Goal: Transaction & Acquisition: Purchase product/service

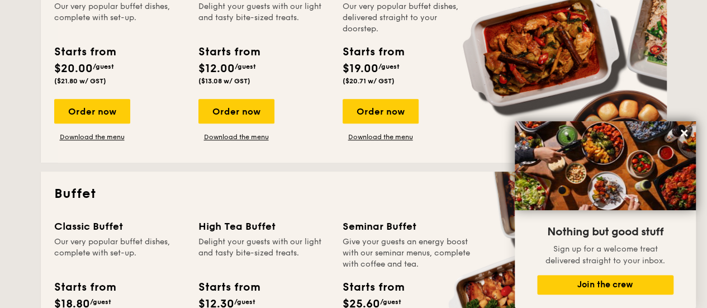
scroll to position [223, 0]
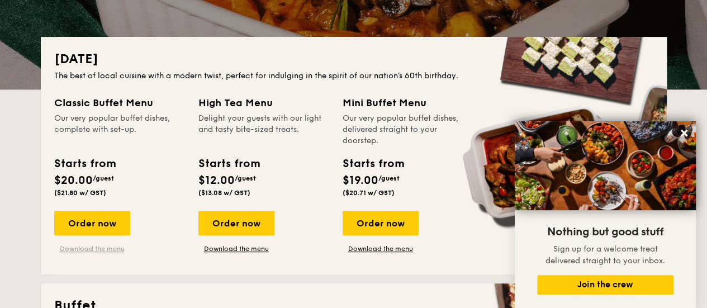
click at [86, 251] on link "Download the menu" at bounding box center [92, 248] width 76 height 9
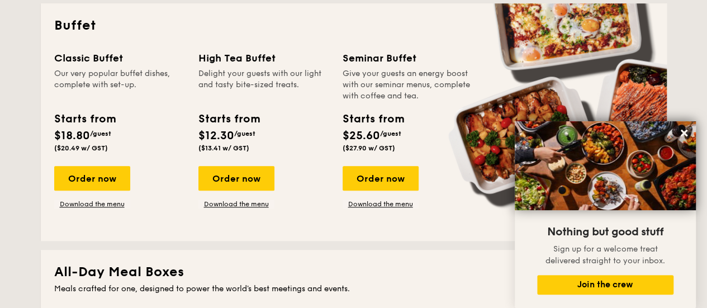
scroll to position [503, 0]
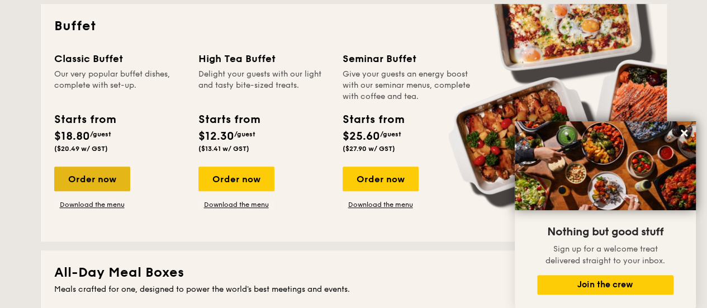
click at [92, 173] on div "Order now" at bounding box center [92, 178] width 76 height 25
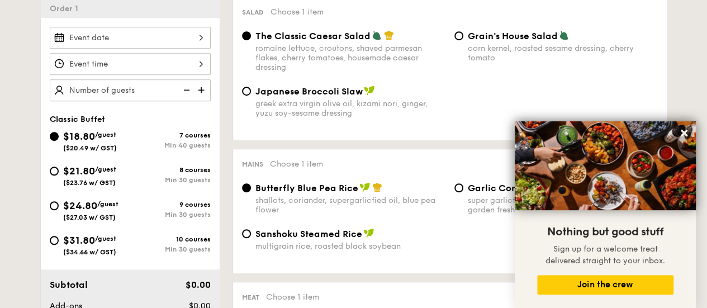
scroll to position [335, 0]
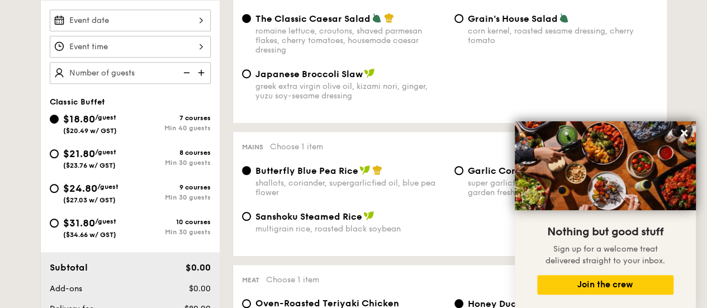
click at [82, 217] on span "$31.80" at bounding box center [79, 223] width 32 height 12
click at [59, 218] on input "$31.80 /guest ($34.66 w/ GST) 10 courses Min 30 guests" at bounding box center [54, 222] width 9 height 9
radio input "true"
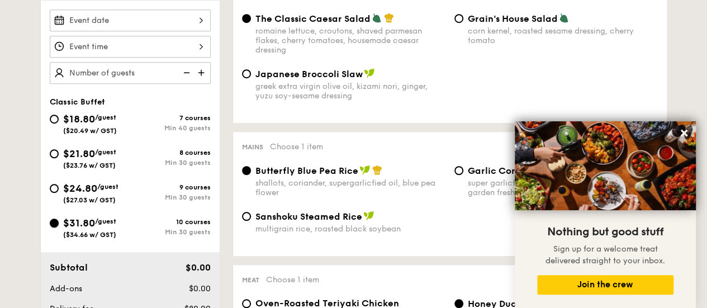
radio input "true"
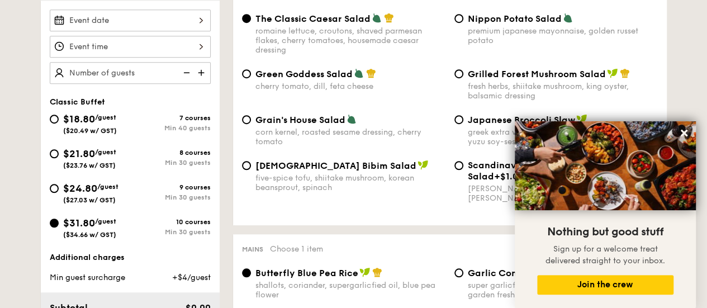
click at [68, 150] on span "$21.80" at bounding box center [79, 153] width 32 height 12
click at [59, 150] on input "$21.80 /guest ($23.76 w/ GST) 8 courses Min 30 guests" at bounding box center [54, 153] width 9 height 9
radio input "true"
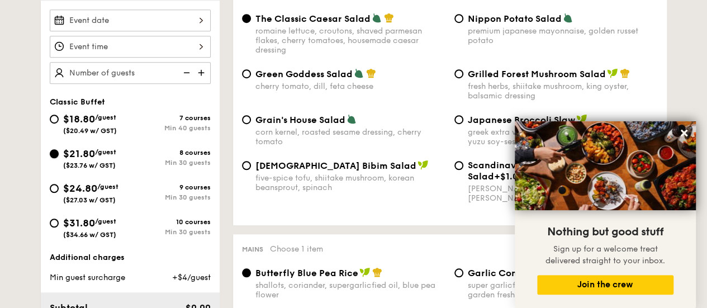
radio input "true"
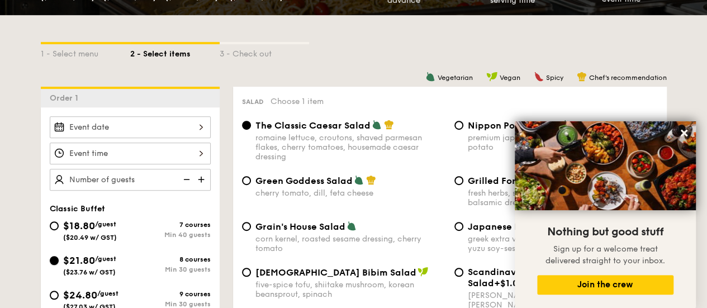
scroll to position [168, 0]
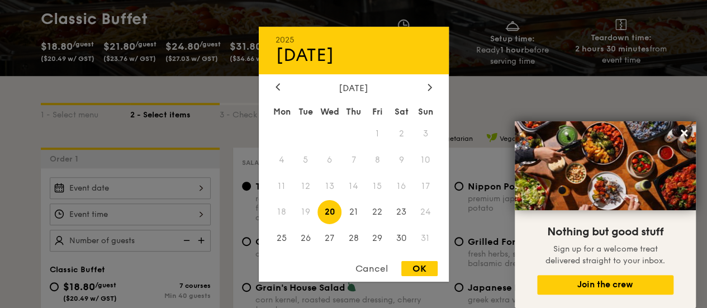
click at [79, 187] on div "2025 Aug 20 August 2025 Mon Tue Wed Thu Fri Sat Sun 1 2 3 4 5 6 7 8 9 10 11 12 …" at bounding box center [130, 188] width 161 height 22
click at [427, 88] on icon at bounding box center [429, 86] width 4 height 7
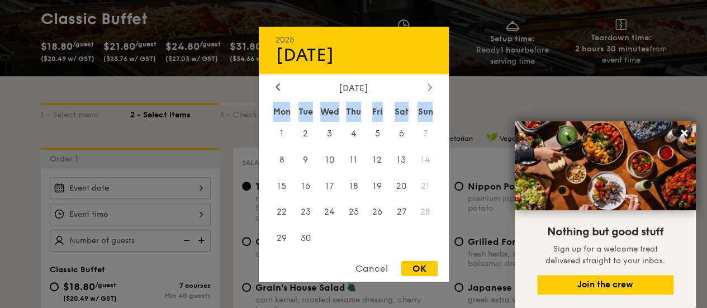
click at [427, 88] on icon at bounding box center [429, 86] width 4 height 7
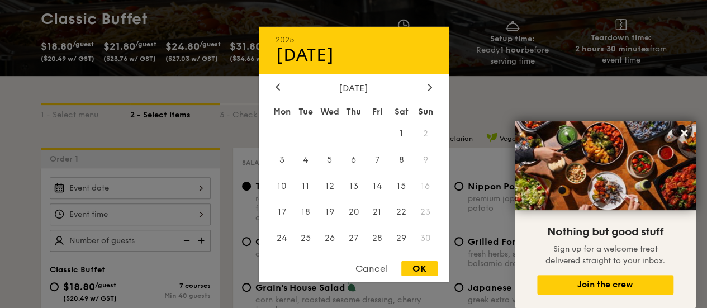
click at [435, 87] on div "November 2025" at bounding box center [354, 87] width 190 height 11
click at [431, 83] on div at bounding box center [430, 87] width 10 height 11
drag, startPoint x: 423, startPoint y: 99, endPoint x: 407, endPoint y: 264, distance: 165.6
click at [407, 264] on div "OK" at bounding box center [419, 268] width 36 height 15
type input "Aug 20, 2025"
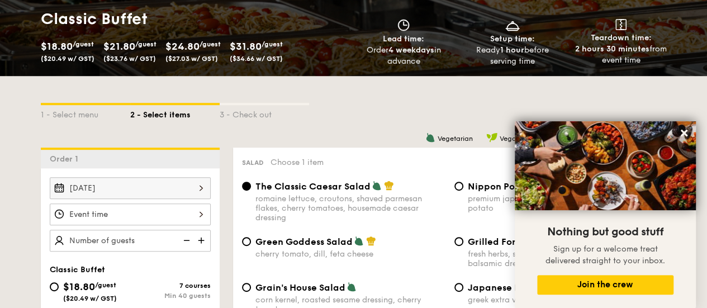
click at [408, 268] on div "OK" at bounding box center [419, 268] width 36 height 15
click at [114, 217] on div at bounding box center [130, 214] width 161 height 22
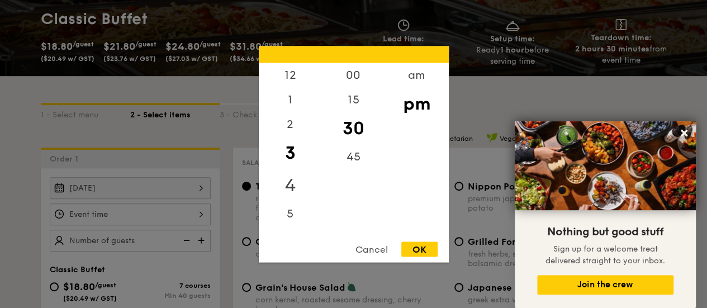
click at [275, 189] on div "4" at bounding box center [290, 185] width 63 height 32
drag, startPoint x: 302, startPoint y: 160, endPoint x: 312, endPoint y: 153, distance: 12.4
click at [312, 203] on div "12 1 2 3 4 5 6 7 8 9 10 11" at bounding box center [290, 148] width 63 height 170
click at [292, 68] on div "12" at bounding box center [290, 79] width 63 height 32
click at [364, 75] on div "00" at bounding box center [353, 79] width 63 height 32
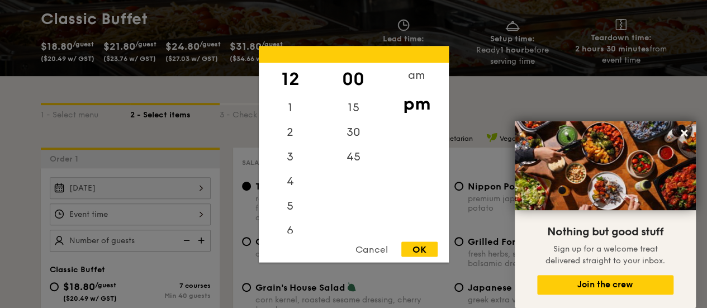
click at [420, 246] on div "OK" at bounding box center [419, 248] width 36 height 15
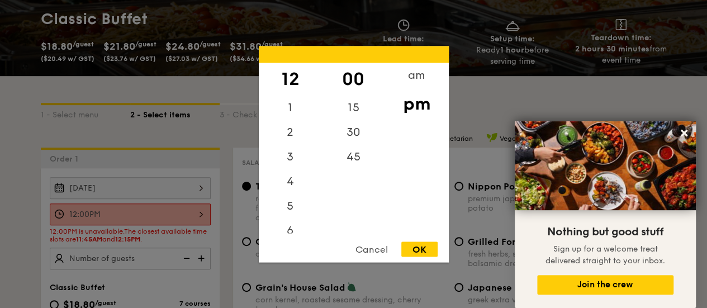
click at [197, 212] on div "12:00PM 12 1 2 3 4 5 6 7 8 9 10 11 00 15 30 45 am pm Cancel OK" at bounding box center [130, 214] width 161 height 22
click at [358, 109] on div "15" at bounding box center [353, 111] width 63 height 32
click at [411, 244] on div "OK" at bounding box center [419, 248] width 36 height 15
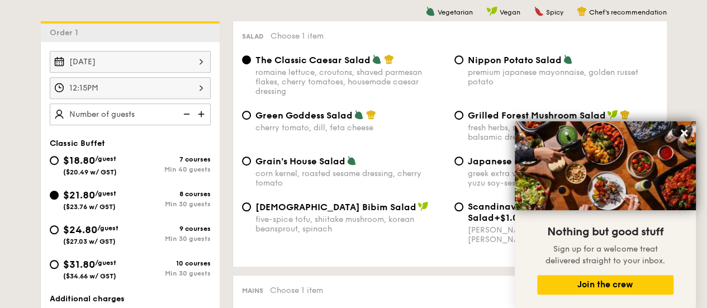
scroll to position [279, 0]
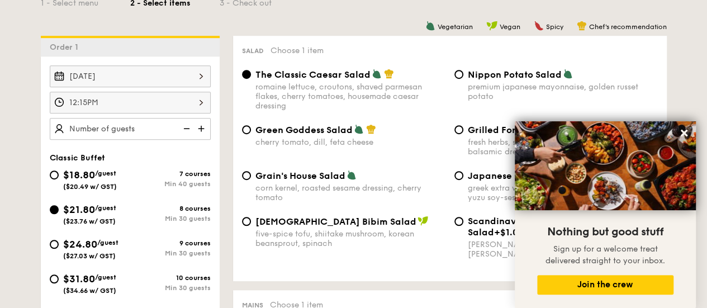
click at [120, 101] on div "12:15PM" at bounding box center [130, 103] width 161 height 22
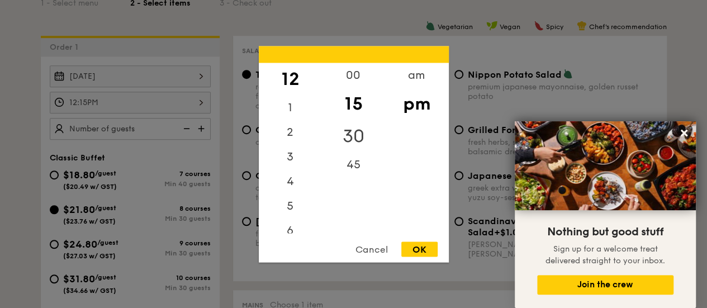
click at [353, 134] on div "30" at bounding box center [353, 136] width 63 height 32
click at [427, 249] on div "OK" at bounding box center [419, 248] width 36 height 15
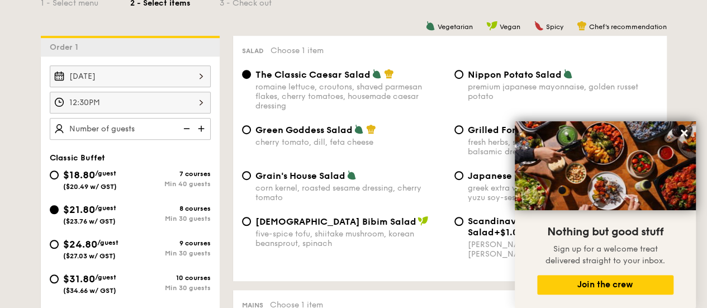
click at [156, 104] on div "12:30PM" at bounding box center [130, 103] width 161 height 22
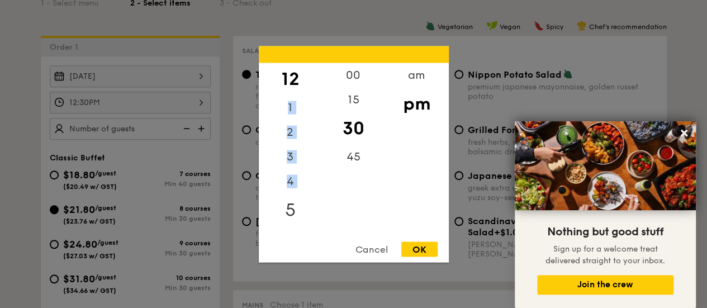
drag, startPoint x: 283, startPoint y: 121, endPoint x: 279, endPoint y: 211, distance: 89.5
click at [279, 211] on div "12 1 2 3 4 5 6 7 8 9 10 11" at bounding box center [290, 148] width 63 height 170
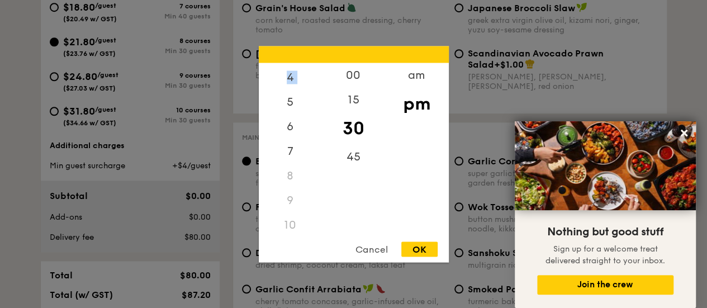
scroll to position [132, 0]
click at [285, 220] on div "11" at bounding box center [290, 221] width 63 height 25
click at [289, 221] on div "11" at bounding box center [290, 221] width 63 height 25
click at [425, 78] on div "am" at bounding box center [416, 79] width 63 height 32
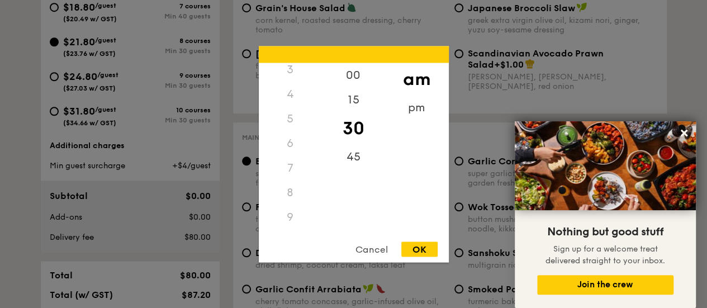
scroll to position [124, 0]
click at [289, 218] on div "11" at bounding box center [290, 225] width 63 height 32
click at [349, 158] on div "45" at bounding box center [353, 160] width 63 height 32
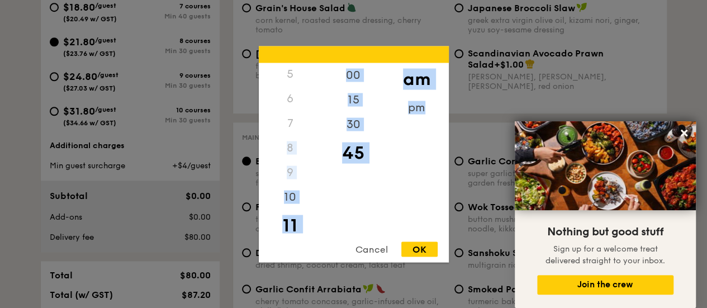
drag, startPoint x: 290, startPoint y: 150, endPoint x: 278, endPoint y: 238, distance: 88.6
click at [278, 238] on div "12 1 2 3 4 5 6 7 8 9 10 11 00 15 30 45 am pm Cancel OK" at bounding box center [354, 154] width 190 height 216
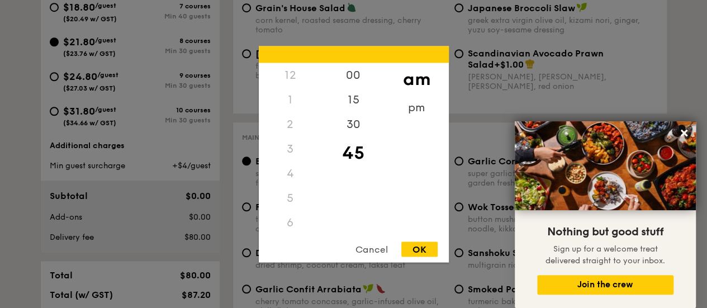
click at [290, 75] on div "12" at bounding box center [290, 75] width 63 height 25
click at [288, 78] on div "12" at bounding box center [290, 75] width 63 height 25
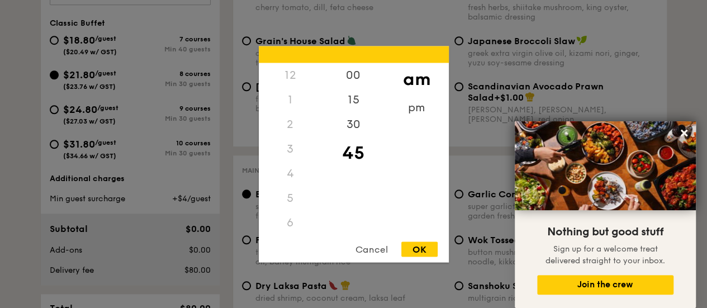
scroll to position [391, 0]
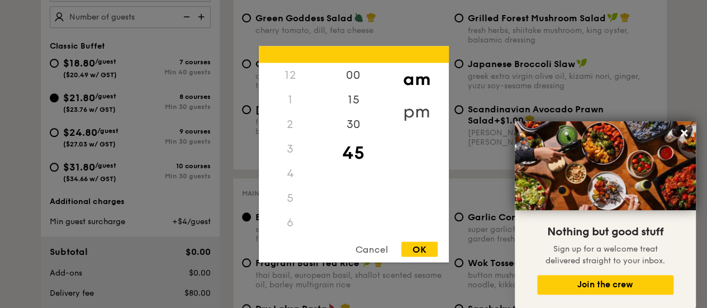
click at [413, 108] on div "pm" at bounding box center [416, 111] width 63 height 32
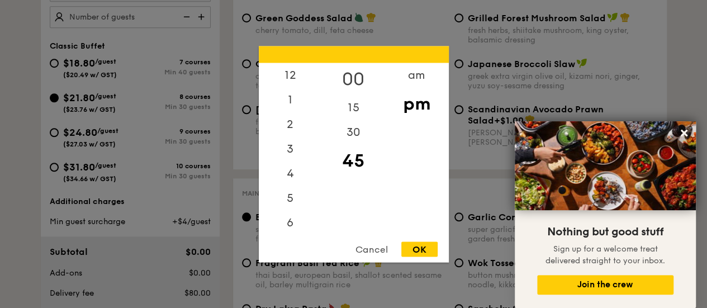
click at [352, 70] on div "00" at bounding box center [353, 79] width 63 height 32
click at [294, 68] on div "12" at bounding box center [290, 79] width 63 height 32
click at [413, 247] on div "OK" at bounding box center [419, 248] width 36 height 15
type input "12:00PM"
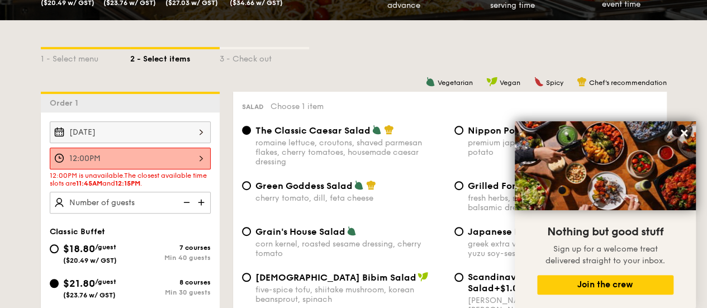
scroll to position [223, 0]
click at [133, 128] on div "Aug 20, 2025" at bounding box center [130, 132] width 161 height 22
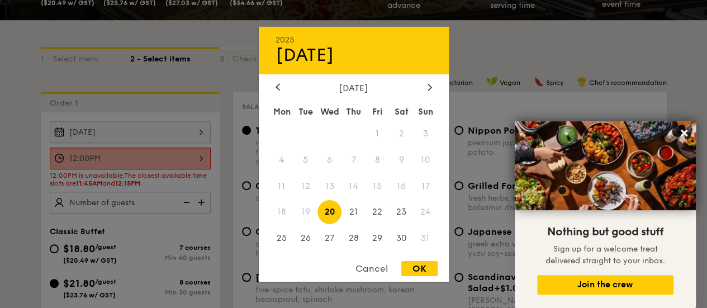
click at [423, 91] on div "August 2025" at bounding box center [353, 87] width 156 height 11
click at [427, 89] on div at bounding box center [430, 87] width 10 height 11
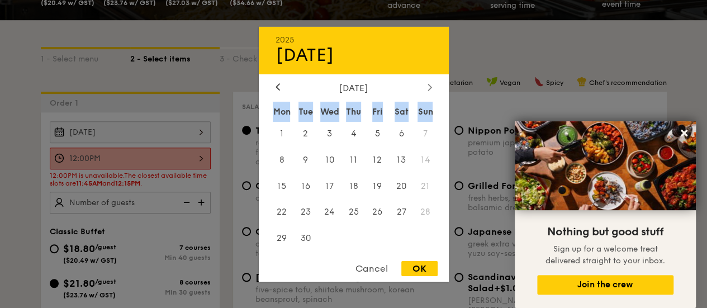
click at [427, 89] on icon at bounding box center [429, 86] width 4 height 7
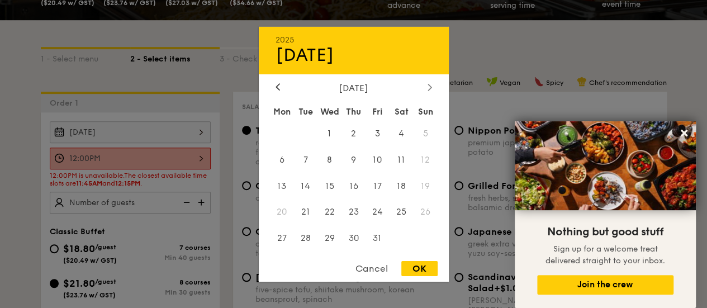
click at [428, 89] on icon at bounding box center [428, 87] width 3 height 7
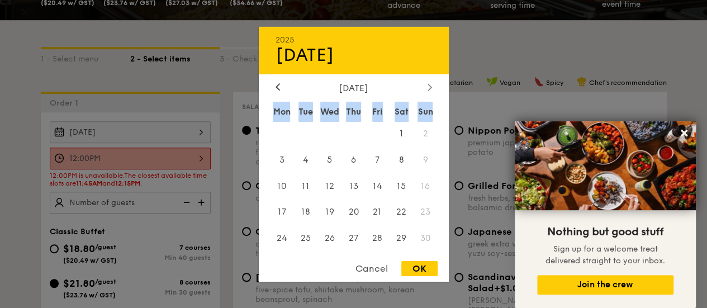
click at [428, 89] on icon at bounding box center [428, 87] width 3 height 7
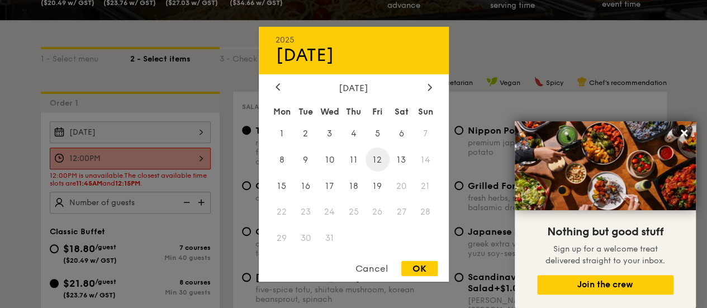
click at [372, 160] on span "12" at bounding box center [377, 159] width 24 height 24
click at [404, 262] on div "OK" at bounding box center [419, 268] width 36 height 15
type input "Dec 12, 2025"
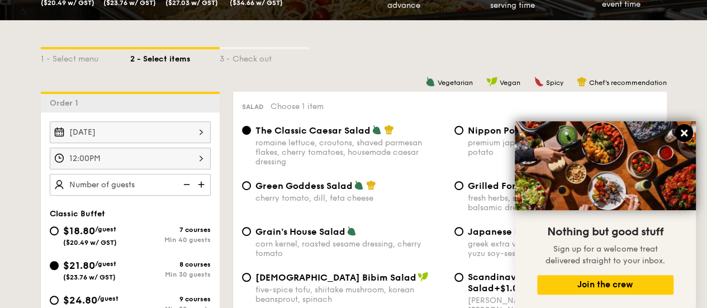
click at [686, 131] on icon at bounding box center [683, 133] width 7 height 7
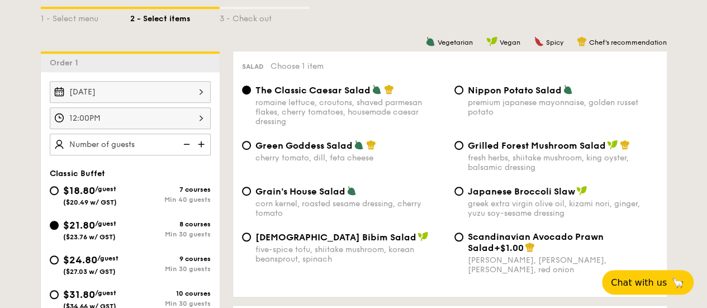
scroll to position [279, 0]
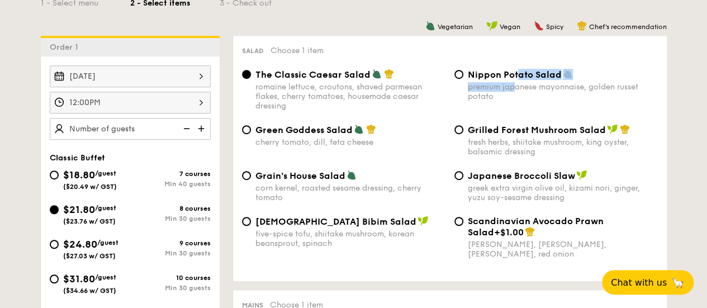
click at [517, 80] on div "Nippon Potato Salad premium japanese mayonnaise, golden russet potato" at bounding box center [563, 85] width 190 height 32
click at [460, 82] on div "Nippon Potato Salad premium japanese mayonnaise, golden russet potato" at bounding box center [556, 85] width 212 height 32
click at [463, 74] on div "Nippon Potato Salad premium japanese mayonnaise, golden russet potato" at bounding box center [556, 85] width 212 height 32
click at [458, 74] on input "Nippon Potato Salad premium japanese mayonnaise, golden russet potato" at bounding box center [458, 74] width 9 height 9
radio input "true"
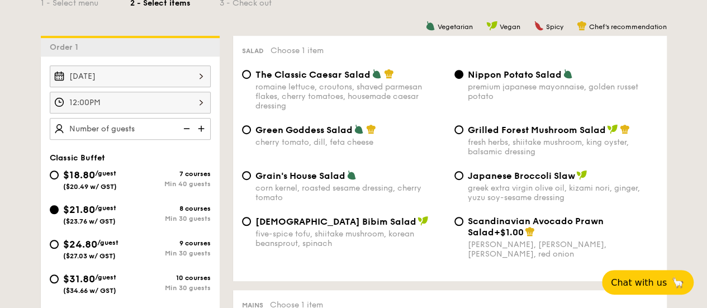
click at [199, 126] on img at bounding box center [202, 128] width 17 height 21
click at [186, 127] on img at bounding box center [185, 128] width 17 height 21
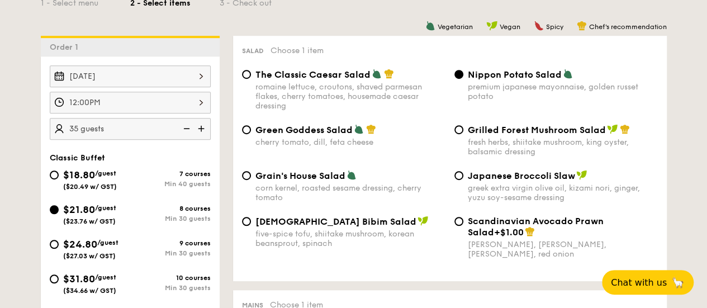
type input "30 guests"
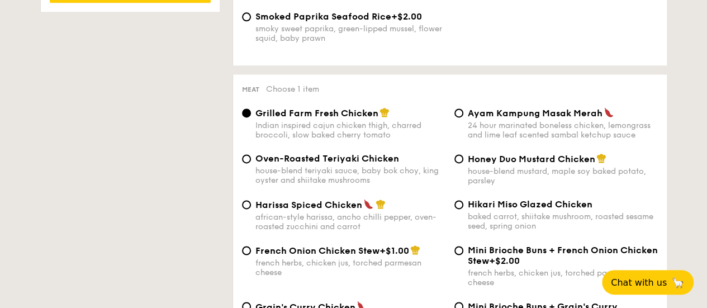
scroll to position [782, 0]
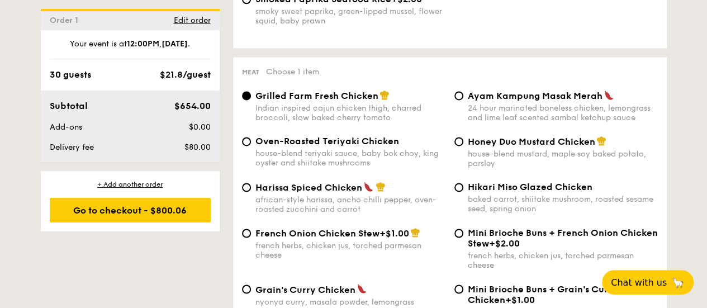
click at [479, 155] on div "house-blend mustard, maple soy baked potato, parsley" at bounding box center [563, 158] width 190 height 19
click at [463, 146] on input "Honey Duo Mustard Chicken house-blend mustard, maple soy baked potato, parsley" at bounding box center [458, 141] width 9 height 9
radio input "true"
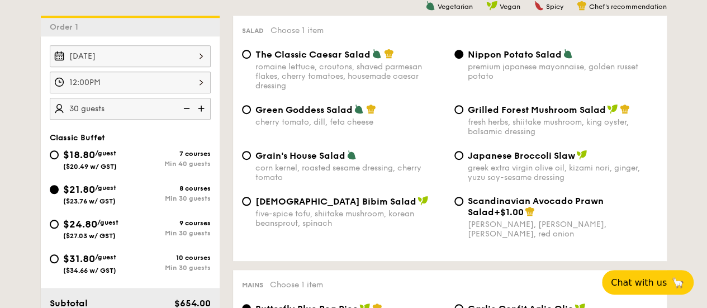
scroll to position [168, 0]
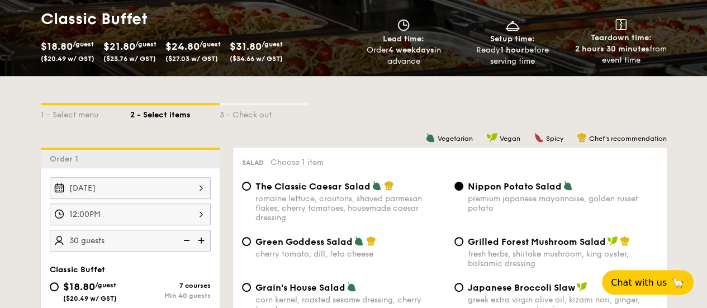
drag, startPoint x: 475, startPoint y: 137, endPoint x: 342, endPoint y: 104, distance: 136.8
click at [342, 104] on div "1 - Select menu 2 - Select items 3 - Check out" at bounding box center [354, 112] width 626 height 18
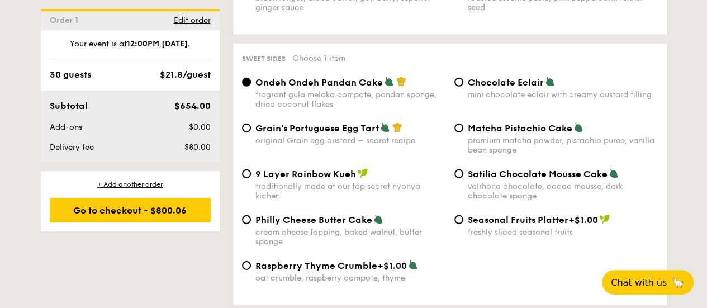
scroll to position [1620, 0]
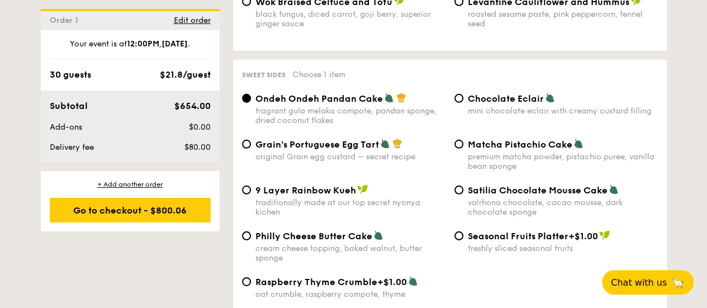
click at [363, 150] on span "Grain's Portuguese Egg Tart" at bounding box center [316, 144] width 123 height 11
click at [251, 149] on input "Grain's Portuguese Egg Tart original Grain egg custard – secret recipe" at bounding box center [246, 144] width 9 height 9
radio input "true"
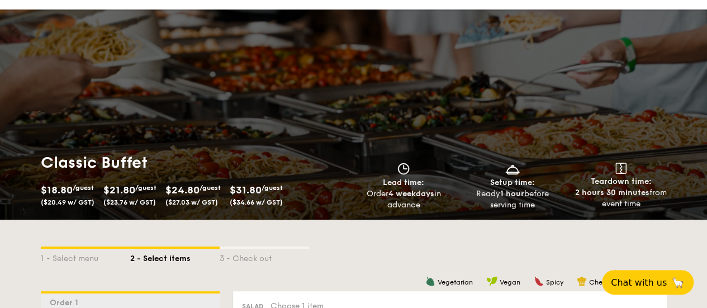
scroll to position [0, 0]
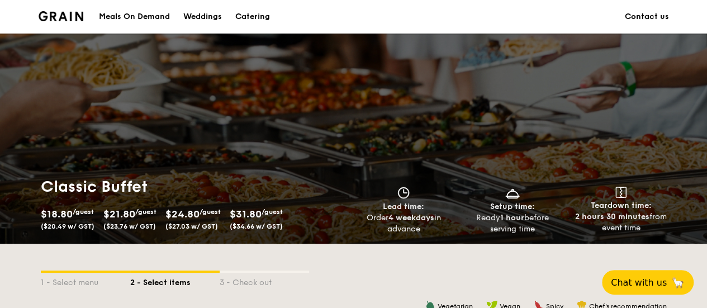
click at [62, 16] on img at bounding box center [61, 16] width 45 height 10
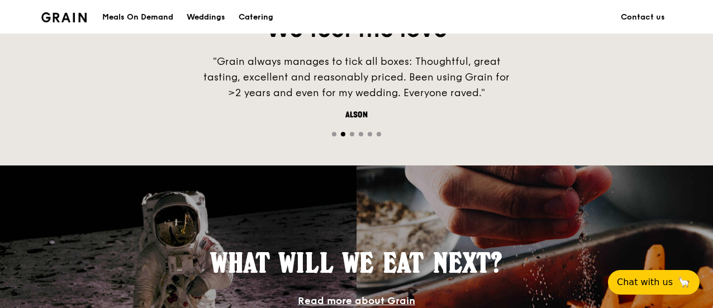
scroll to position [914, 0]
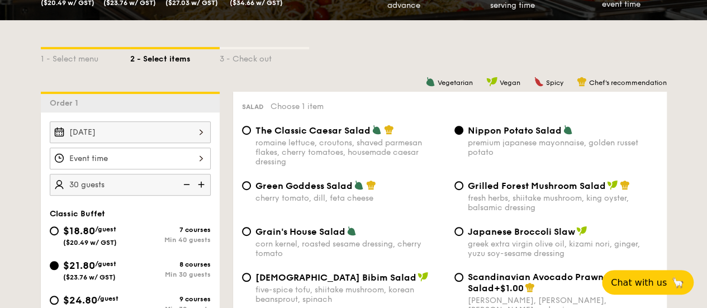
scroll to position [223, 0]
click at [139, 158] on div at bounding box center [130, 158] width 161 height 22
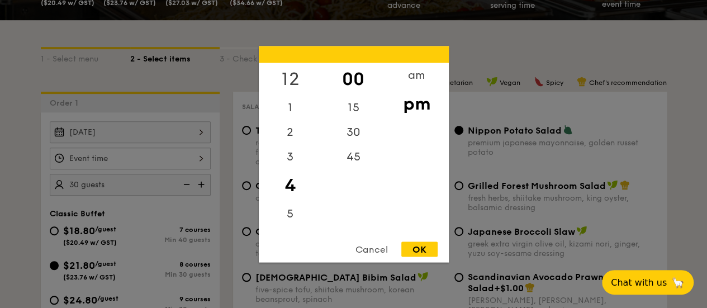
click at [293, 82] on div "12" at bounding box center [290, 79] width 63 height 32
click at [415, 252] on div "OK" at bounding box center [419, 248] width 36 height 15
type input "12:00PM"
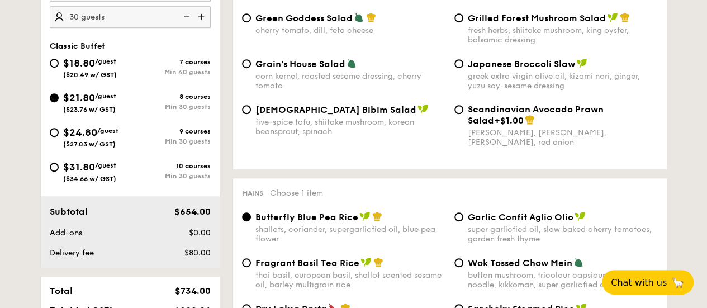
scroll to position [447, 0]
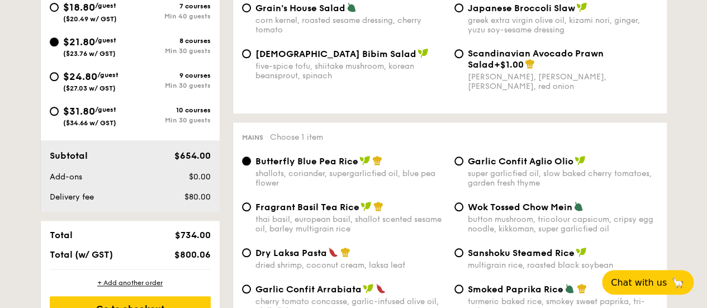
click at [79, 80] on span "$24.80" at bounding box center [80, 76] width 34 height 12
click at [59, 80] on input "$24.80 /guest ($27.03 w/ GST) 9 courses Min 30 guests" at bounding box center [54, 76] width 9 height 9
radio input "true"
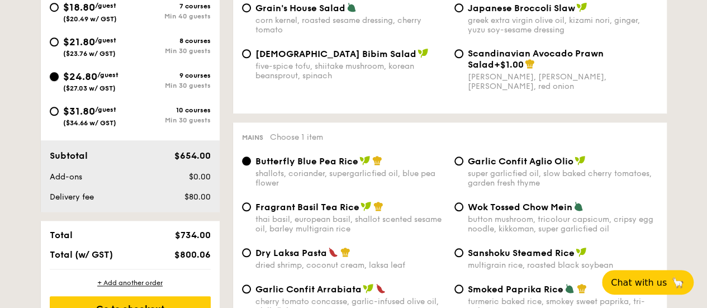
radio input "true"
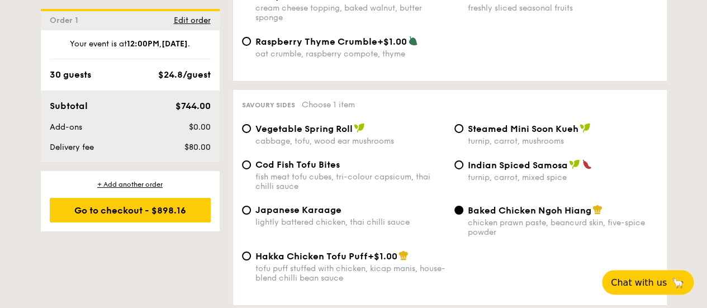
scroll to position [1843, 0]
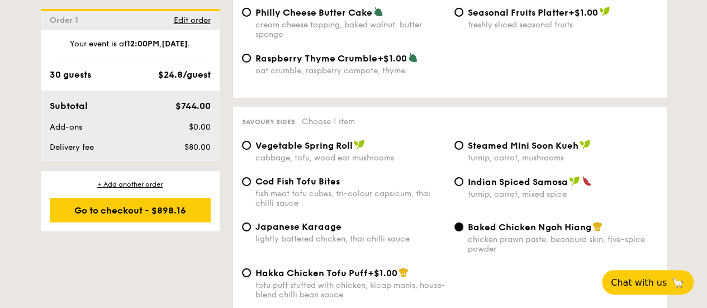
click at [312, 232] on span "Japanese Karaage" at bounding box center [298, 226] width 86 height 11
click at [251, 231] on input "Japanese Karaage lightly battered chicken, thai chilli sauce" at bounding box center [246, 226] width 9 height 9
radio input "true"
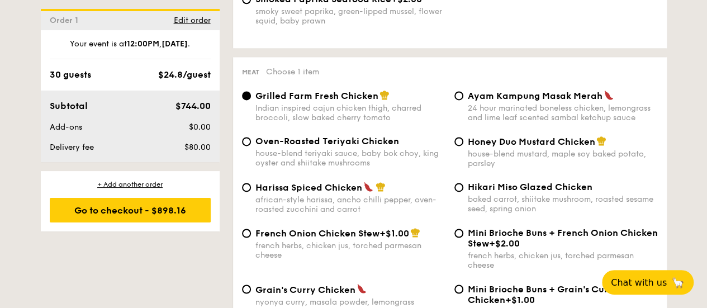
scroll to position [1117, 0]
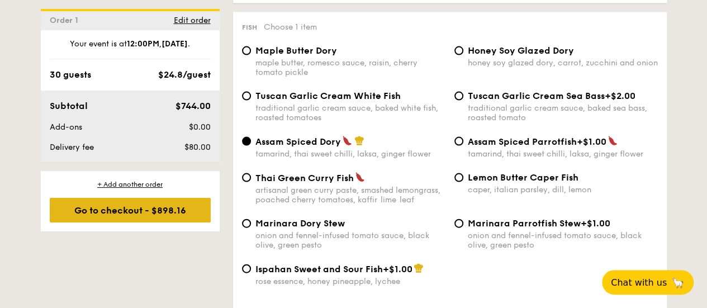
click at [194, 207] on div "Go to checkout - $898.16" at bounding box center [130, 210] width 161 height 25
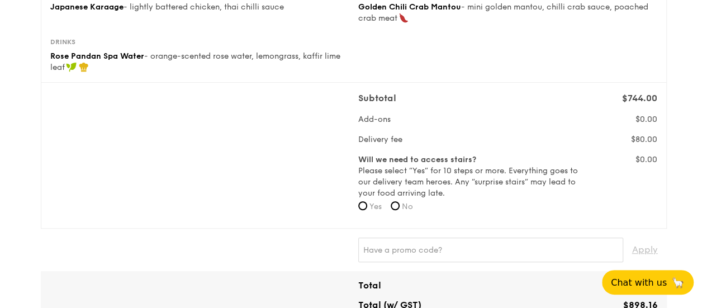
scroll to position [335, 0]
click at [397, 204] on input "No" at bounding box center [394, 205] width 9 height 9
radio input "true"
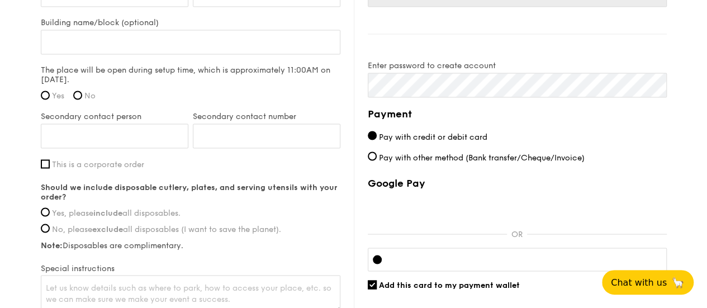
scroll to position [950, 0]
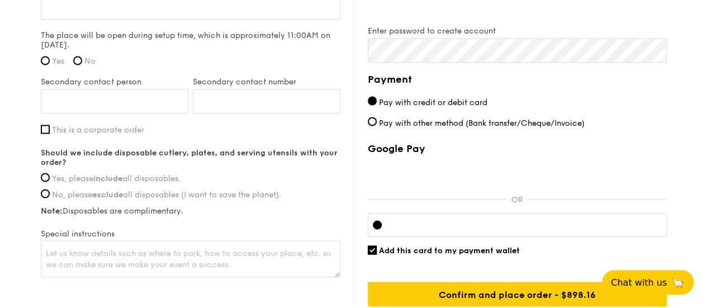
click at [166, 174] on span "Yes, please include all disposables." at bounding box center [116, 177] width 128 height 9
click at [50, 174] on input "Yes, please include all disposables." at bounding box center [45, 177] width 9 height 9
radio input "true"
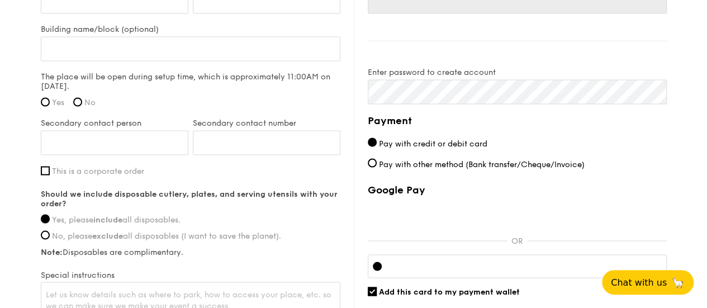
scroll to position [894, 0]
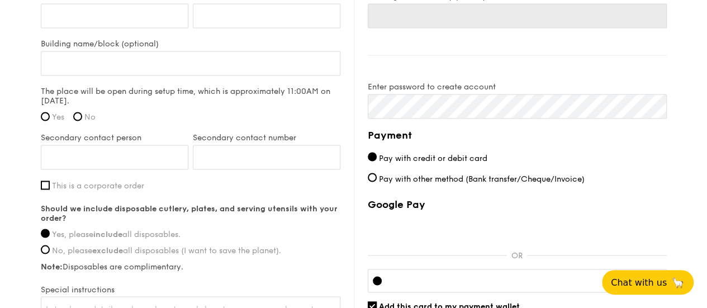
click at [54, 114] on span "Yes" at bounding box center [58, 116] width 12 height 9
click at [50, 114] on input "Yes" at bounding box center [45, 116] width 9 height 9
radio input "true"
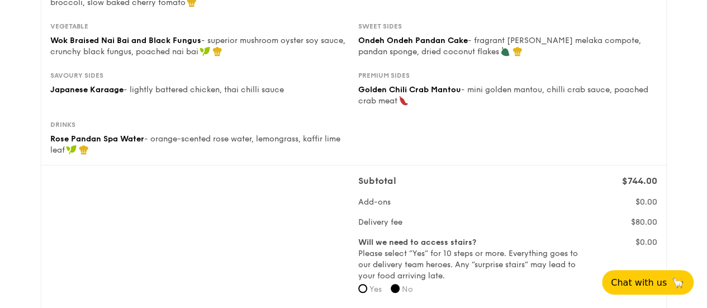
scroll to position [0, 0]
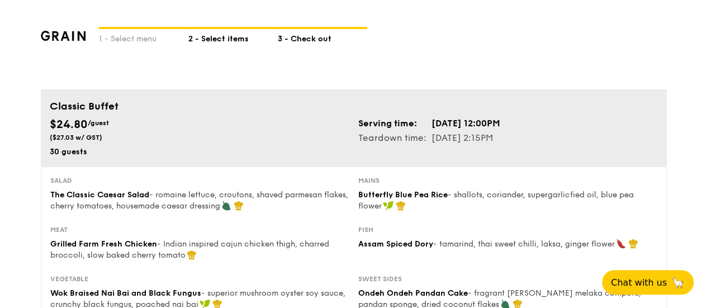
click at [231, 36] on div "2 - Select items" at bounding box center [232, 37] width 89 height 16
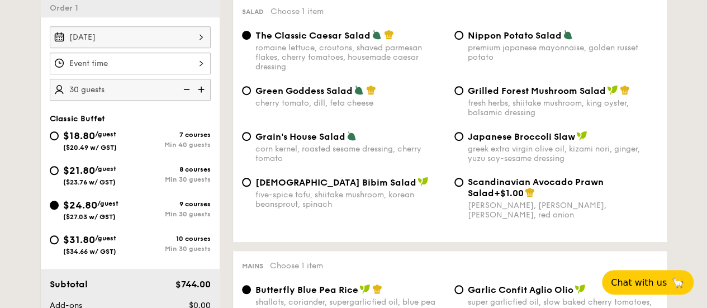
scroll to position [335, 0]
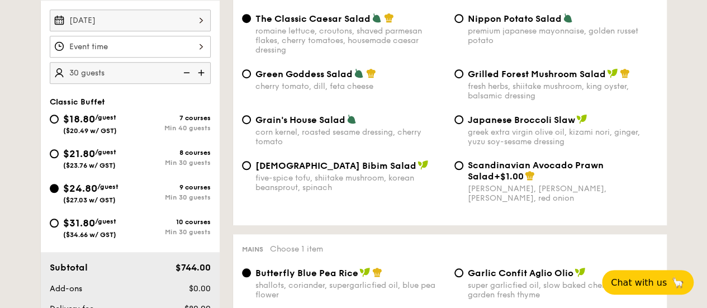
click at [108, 220] on span "/guest" at bounding box center [105, 221] width 21 height 8
click at [59, 220] on input "$31.80 /guest ($34.66 w/ GST) 10 courses Min 30 guests" at bounding box center [54, 222] width 9 height 9
radio input "true"
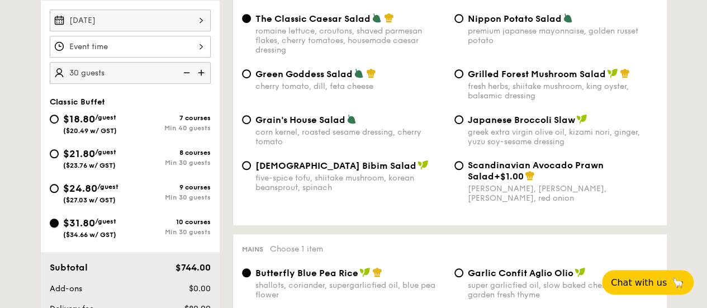
radio input "true"
radio input "false"
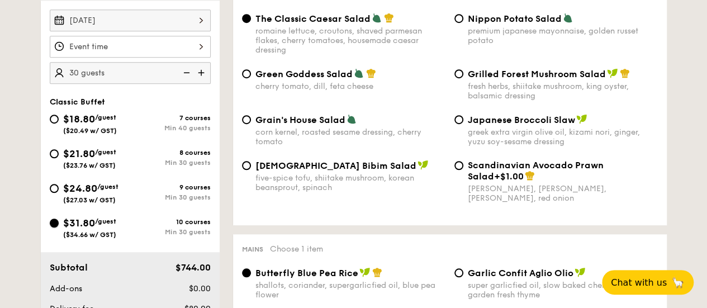
radio input "true"
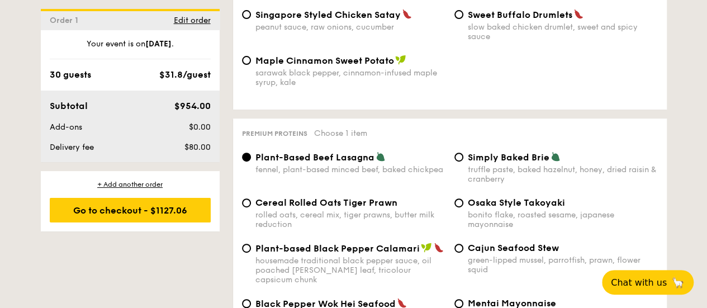
scroll to position [2346, 0]
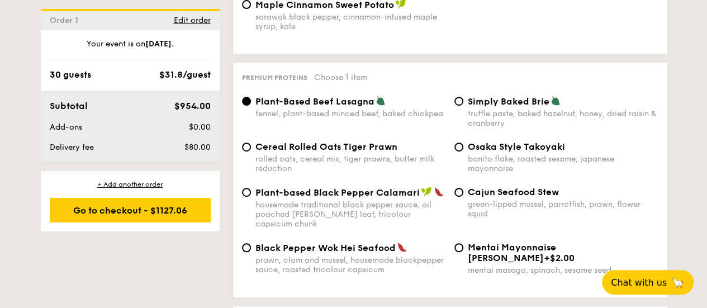
click at [299, 263] on div "Black Pepper Wok Hei Seafood prawn, clam and mussel, housemade blackpepper sauc…" at bounding box center [350, 258] width 190 height 32
click at [251, 252] on input "Black Pepper Wok Hei Seafood prawn, clam and mussel, housemade blackpepper sauc…" at bounding box center [246, 247] width 9 height 9
radio input "true"
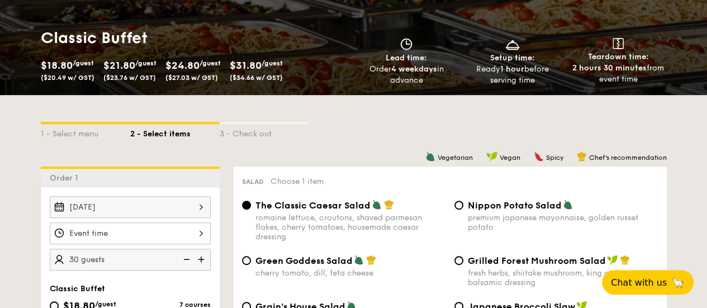
scroll to position [168, 0]
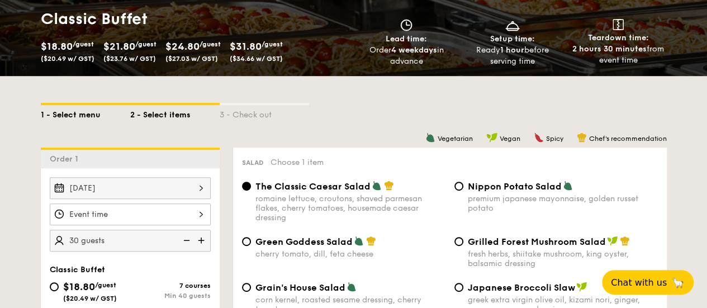
click at [89, 116] on div "1 - Select menu" at bounding box center [85, 113] width 89 height 16
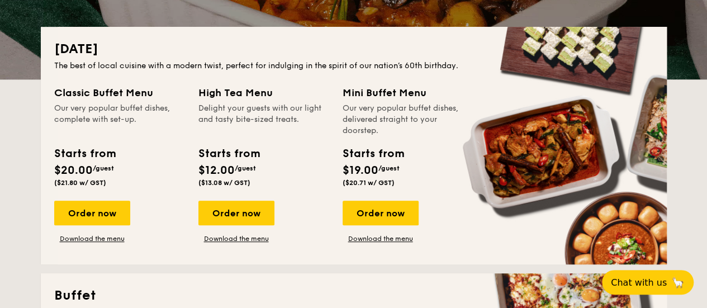
scroll to position [223, 0]
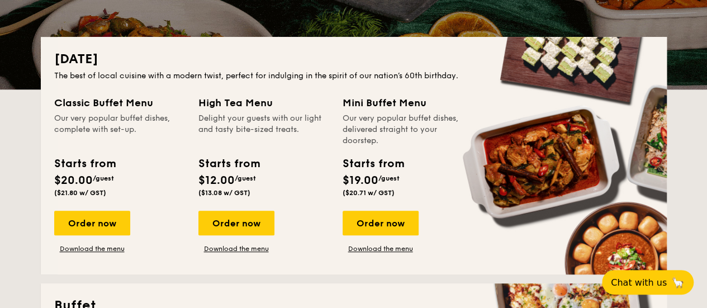
drag, startPoint x: 193, startPoint y: 134, endPoint x: 422, endPoint y: 121, distance: 229.4
click at [422, 121] on div "Our very popular buffet dishes, delivered straight to your doorstep." at bounding box center [407, 130] width 131 height 34
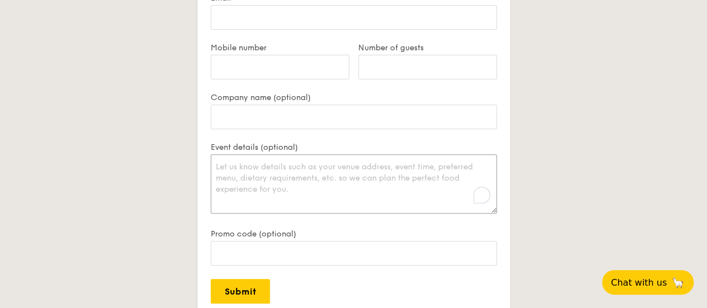
scroll to position [2235, 0]
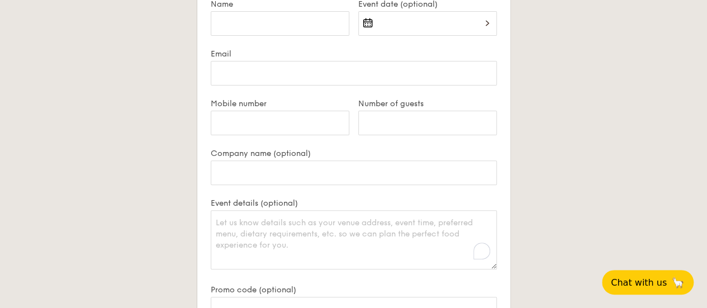
drag, startPoint x: 280, startPoint y: 154, endPoint x: 523, endPoint y: 107, distance: 247.5
click at [523, 107] on div "Contact us We love hearing from our customers. Talk to us about anything. We ar…" at bounding box center [354, 194] width 626 height 518
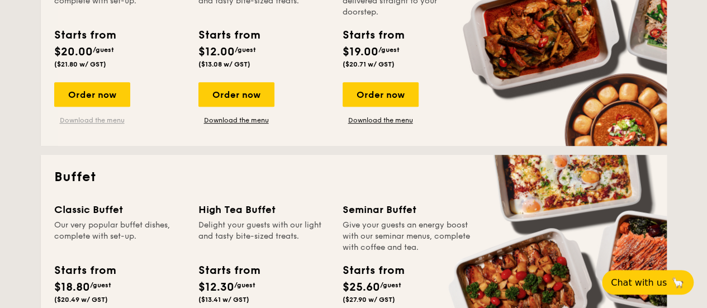
scroll to position [279, 0]
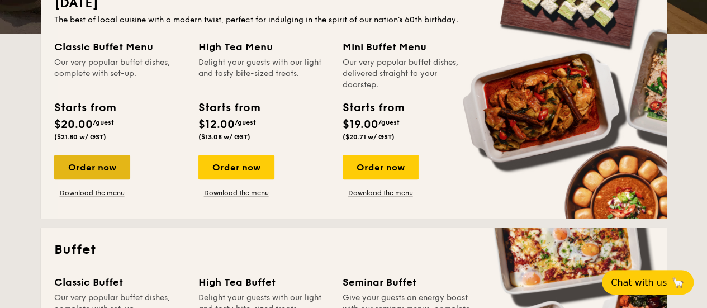
click at [99, 162] on div "Order now" at bounding box center [92, 167] width 76 height 25
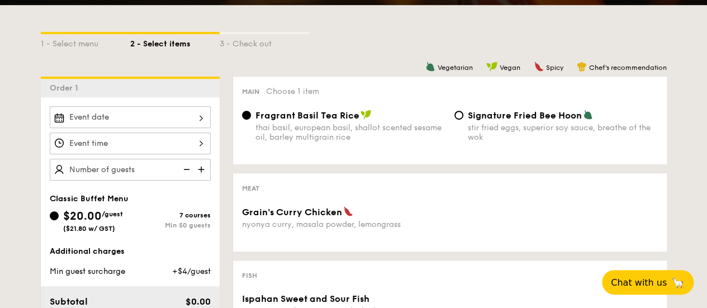
scroll to position [279, 0]
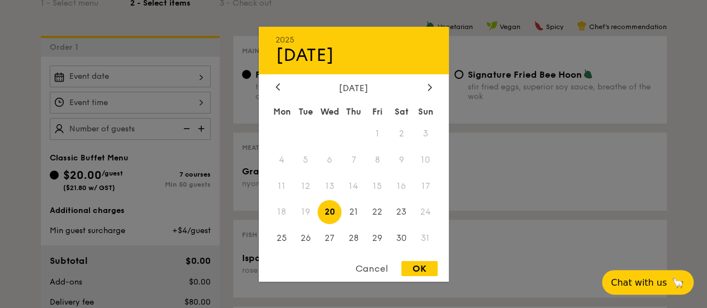
click at [108, 72] on div "2025 Aug 20 August 2025 Mon Tue Wed Thu Fri Sat Sun 1 2 3 4 5 6 7 8 9 10 11 12 …" at bounding box center [130, 76] width 161 height 22
click at [422, 83] on div "August 2025" at bounding box center [353, 87] width 156 height 11
click at [430, 80] on div "2025 Aug 20 August 2025 Mon Tue Wed Thu Fri Sat Sun 1 2 3 4 5 6 7 8 9 10 11 12 …" at bounding box center [354, 153] width 190 height 255
click at [428, 86] on icon at bounding box center [429, 86] width 4 height 7
click at [429, 84] on icon at bounding box center [428, 87] width 3 height 7
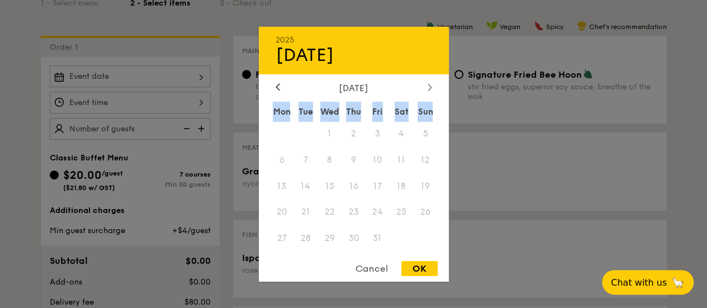
click at [429, 84] on icon at bounding box center [428, 87] width 3 height 7
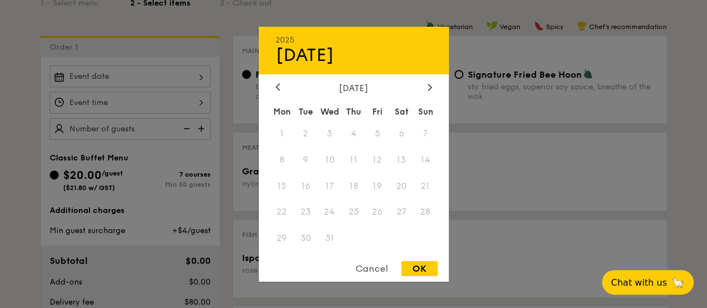
click at [356, 150] on span "11" at bounding box center [353, 159] width 24 height 24
click at [374, 266] on div "Cancel" at bounding box center [371, 268] width 55 height 15
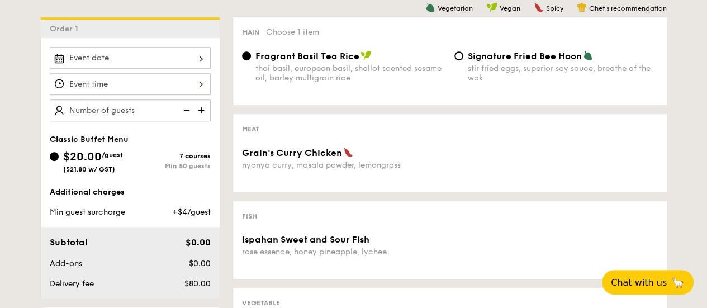
scroll to position [391, 0]
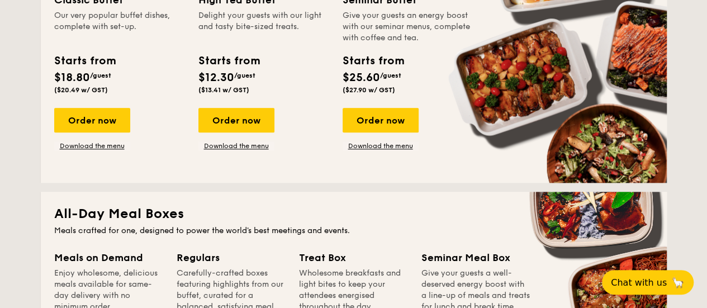
scroll to position [503, 0]
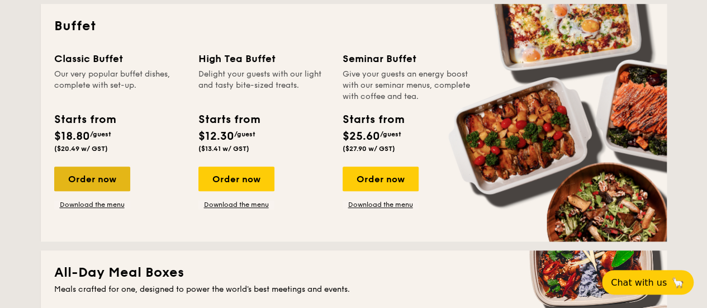
click at [98, 179] on div "Order now" at bounding box center [92, 178] width 76 height 25
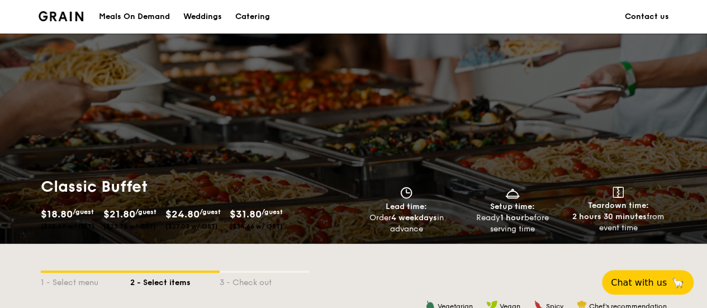
scroll to position [168, 0]
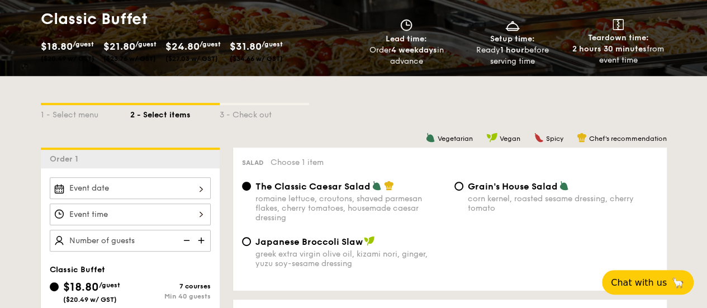
click at [98, 189] on div "2025 Aug 20 August 2025 Mon Tue Wed Thu Fri Sat Sun 1 2 3 4 5 6 7 8 9 10 11 12 …" at bounding box center [130, 188] width 161 height 22
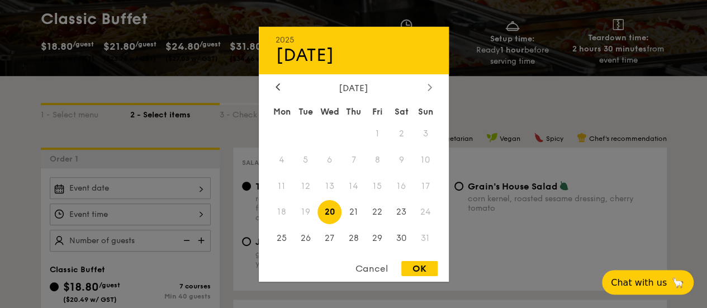
click at [429, 90] on div at bounding box center [430, 87] width 10 height 11
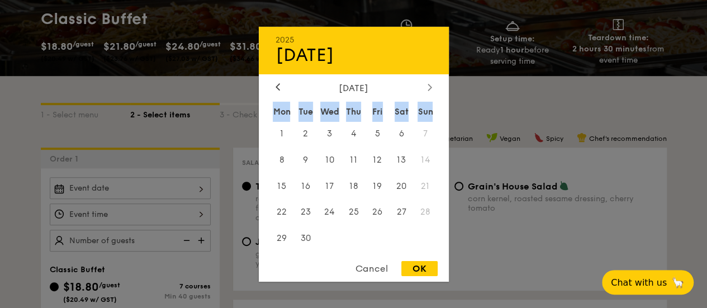
click at [429, 90] on div at bounding box center [430, 87] width 10 height 11
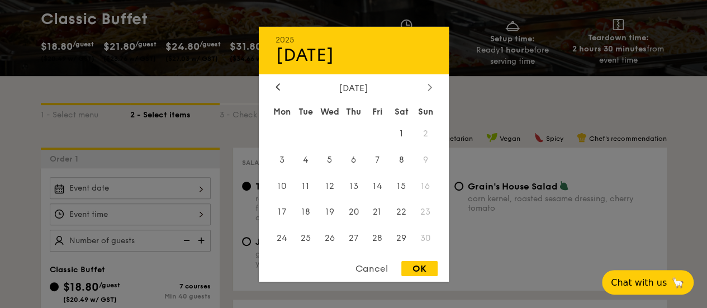
click at [431, 85] on icon at bounding box center [428, 87] width 3 height 7
click at [375, 155] on span "12" at bounding box center [377, 159] width 24 height 24
click at [415, 269] on div "OK" at bounding box center [419, 268] width 36 height 15
type input "Dec 12, 2025"
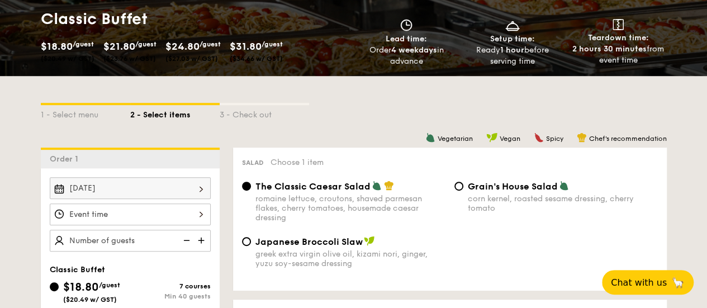
click at [185, 221] on div at bounding box center [353, 154] width 707 height 308
click at [188, 213] on div at bounding box center [130, 214] width 161 height 22
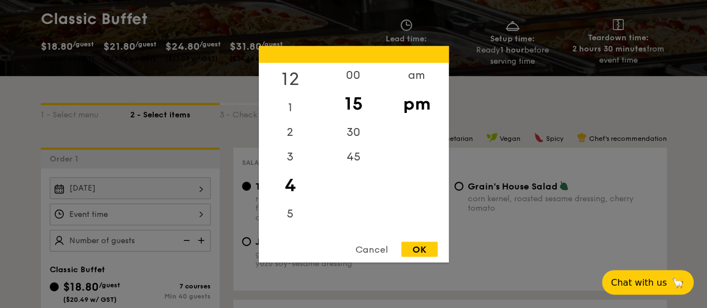
click at [296, 72] on div "12" at bounding box center [290, 79] width 63 height 32
click at [359, 79] on div "00" at bounding box center [353, 79] width 63 height 32
click at [415, 253] on div "OK" at bounding box center [419, 248] width 36 height 15
type input "12:00PM"
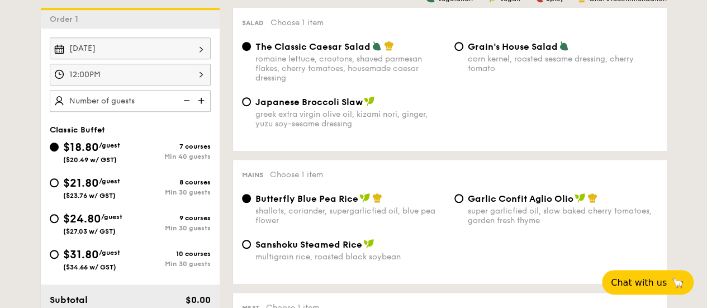
scroll to position [391, 0]
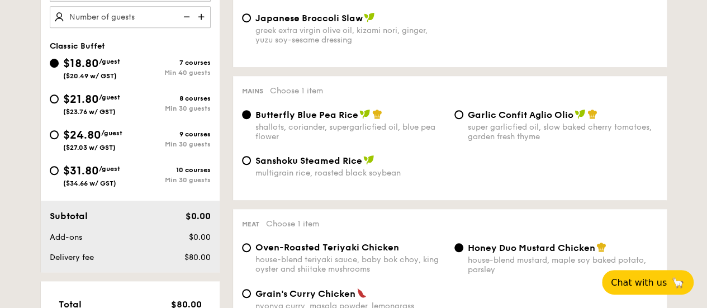
click at [96, 177] on div "$31.80 /guest ($34.66 w/ GST)" at bounding box center [91, 175] width 57 height 25
click at [59, 175] on input "$31.80 /guest ($34.66 w/ GST) 10 courses Min 30 guests" at bounding box center [54, 170] width 9 height 9
radio input "true"
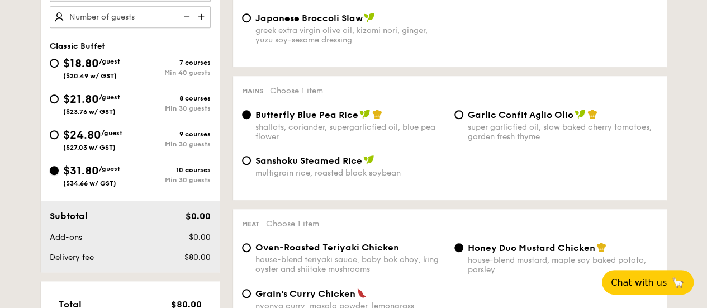
radio input "true"
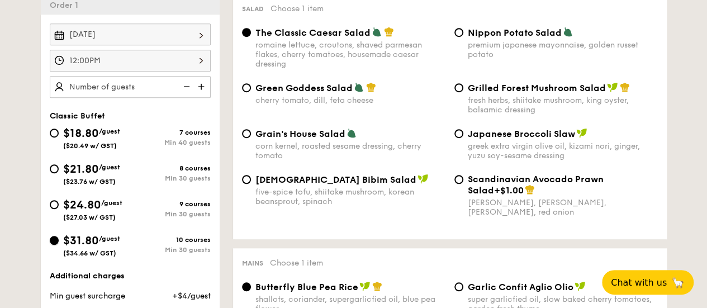
scroll to position [223, 0]
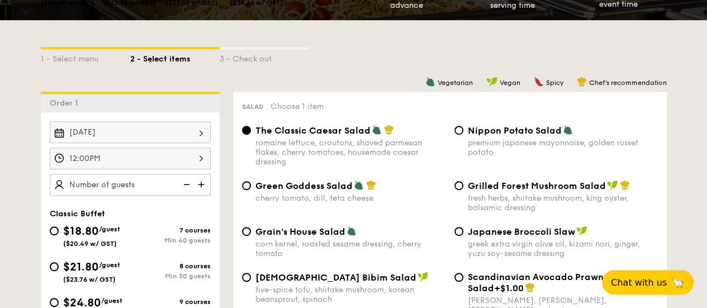
click at [203, 184] on img at bounding box center [202, 184] width 17 height 21
click at [187, 184] on img at bounding box center [185, 184] width 17 height 21
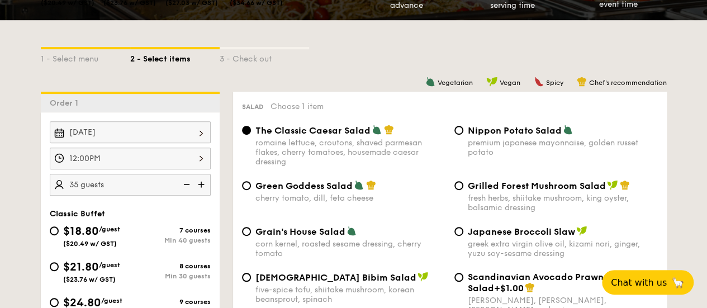
type input "30 guests"
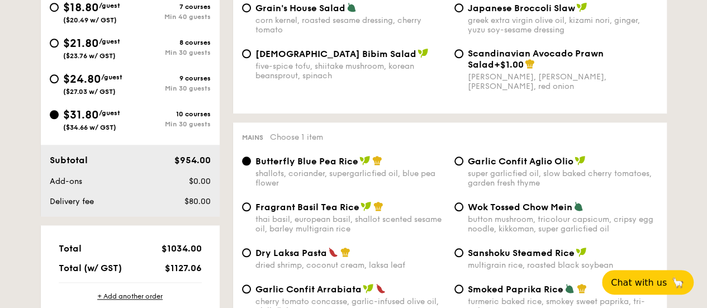
scroll to position [391, 0]
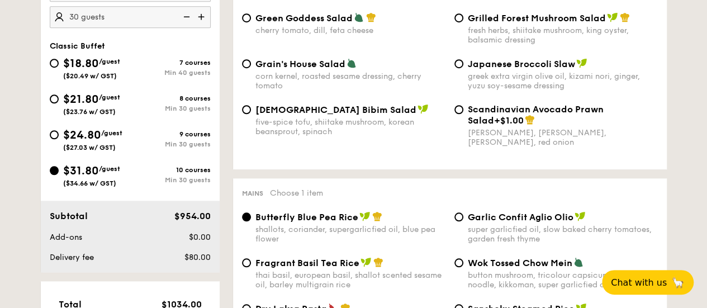
click at [82, 135] on span "$24.80" at bounding box center [82, 134] width 38 height 13
click at [59, 135] on input "$24.80 /guest ($27.03 w/ GST) 9 courses Min 30 guests" at bounding box center [54, 134] width 9 height 9
radio input "true"
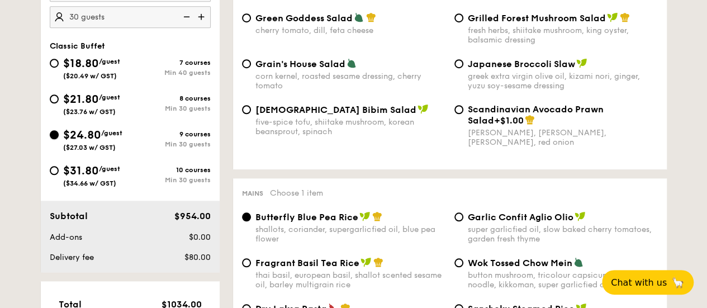
radio input "true"
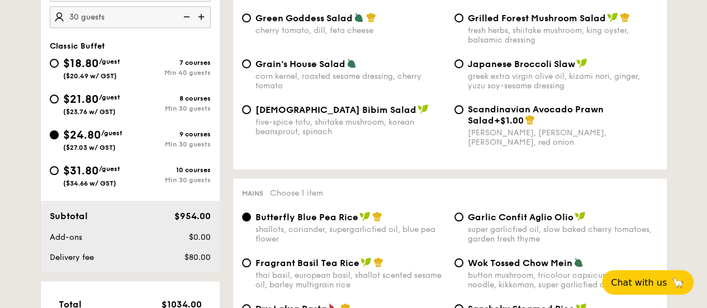
radio input "true"
click at [82, 169] on span "$31.80" at bounding box center [81, 170] width 36 height 13
click at [59, 169] on input "$31.80 /guest ($34.66 w/ GST) 10 courses Min 30 guests" at bounding box center [54, 170] width 9 height 9
radio input "true"
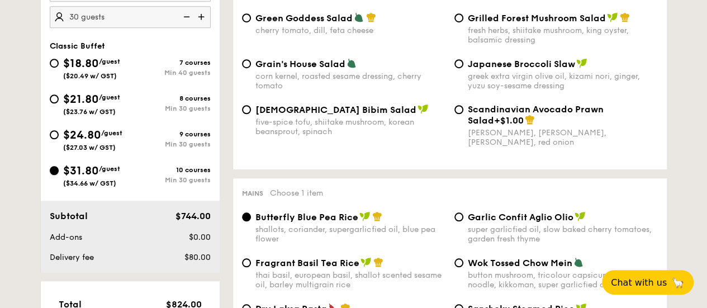
radio input "true"
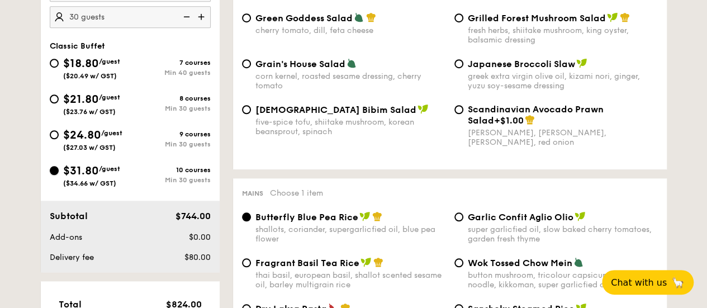
radio input "true"
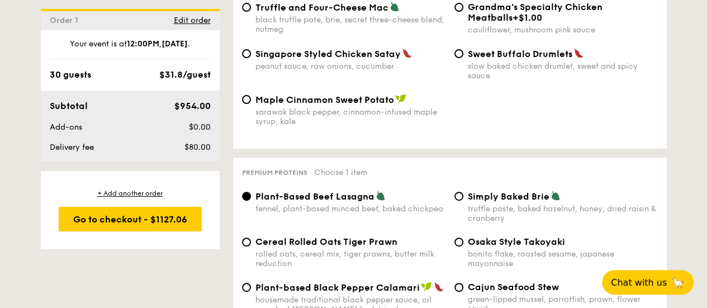
scroll to position [2150, 0]
